Goal: Task Accomplishment & Management: Use online tool/utility

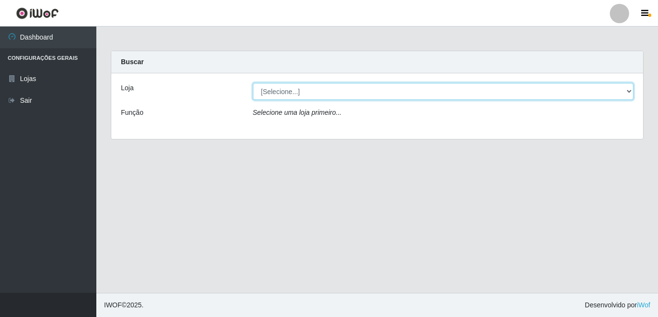
click at [631, 91] on select "[Selecione...] Rede Potiguar 3 - [GEOGRAPHIC_DATA]" at bounding box center [443, 91] width 381 height 17
select select "103"
click at [253, 83] on select "[Selecione...] Rede Potiguar 3 - [GEOGRAPHIC_DATA]" at bounding box center [443, 91] width 381 height 17
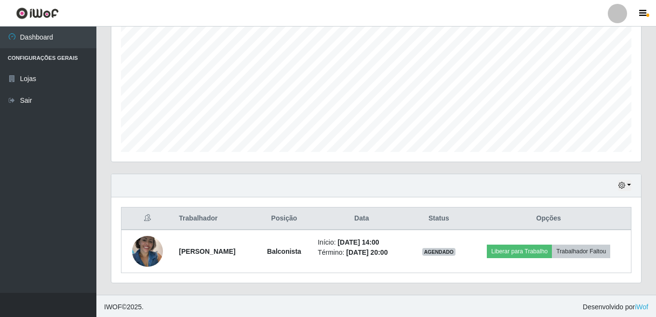
scroll to position [195, 0]
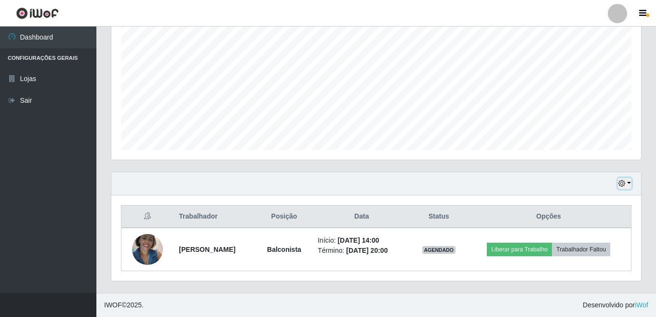
click at [629, 184] on button "button" at bounding box center [624, 183] width 13 height 11
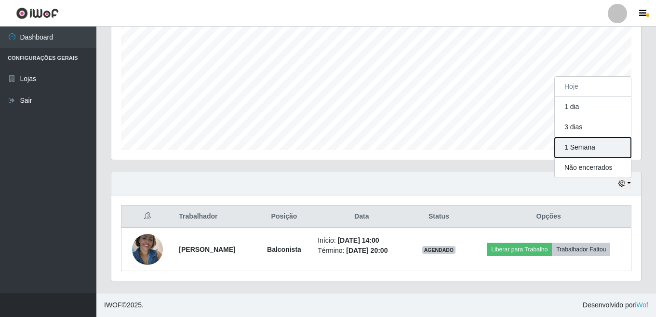
click at [577, 148] on button "1 Semana" at bounding box center [593, 147] width 76 height 20
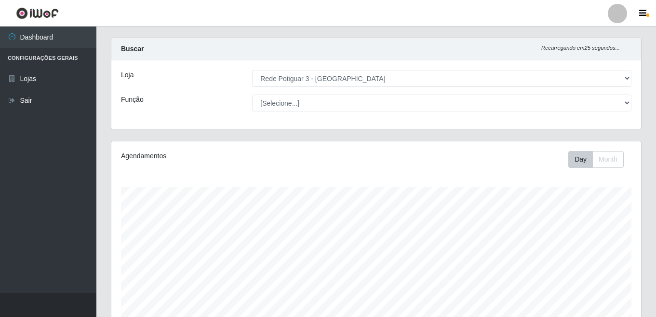
scroll to position [0, 0]
